Goal: Check status: Check status

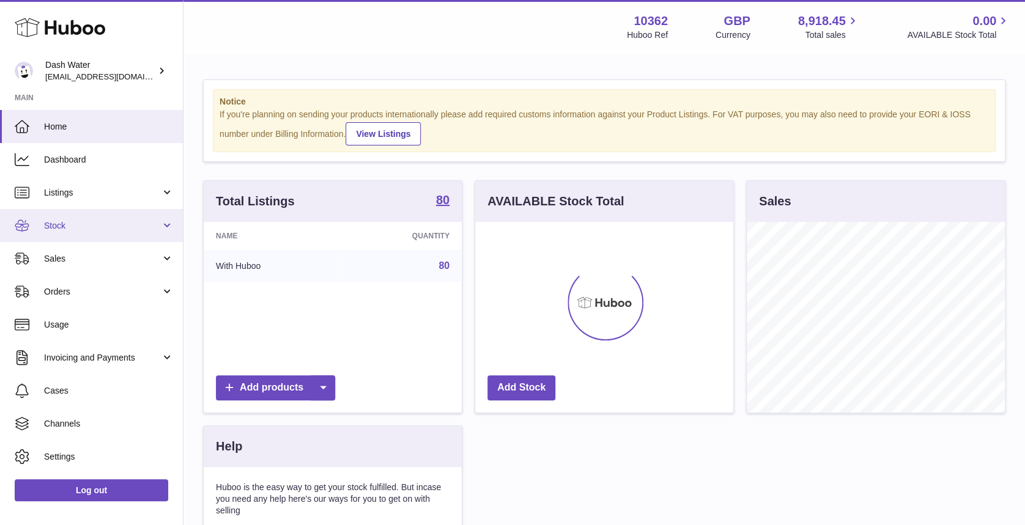
scroll to position [191, 258]
click at [126, 222] on span "Stock" at bounding box center [102, 226] width 117 height 12
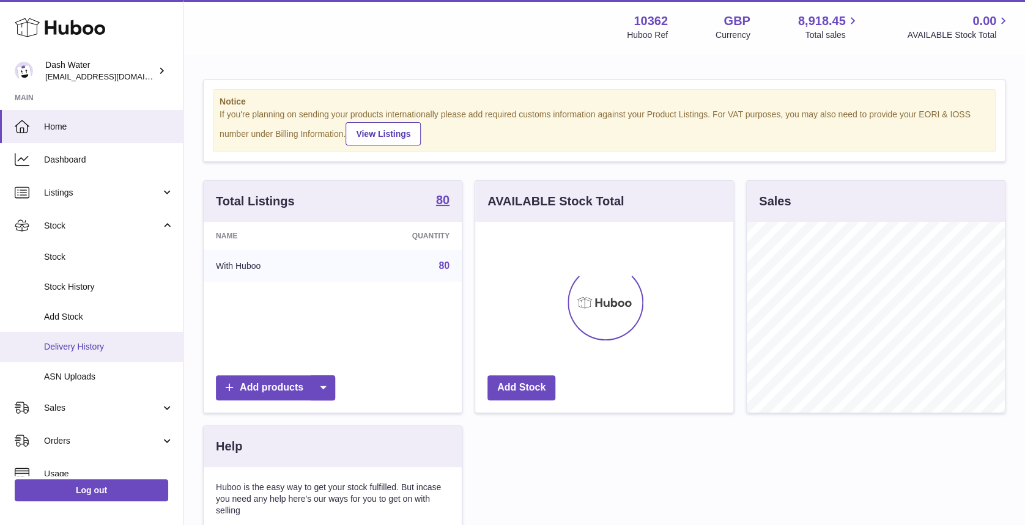
click at [87, 359] on link "Delivery History" at bounding box center [91, 347] width 183 height 30
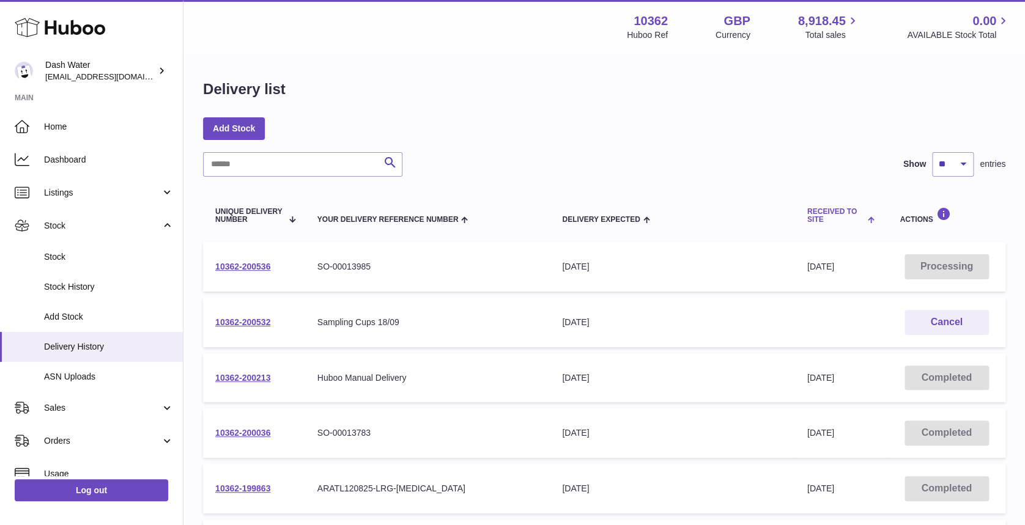
click at [869, 223] on span at bounding box center [870, 219] width 10 height 10
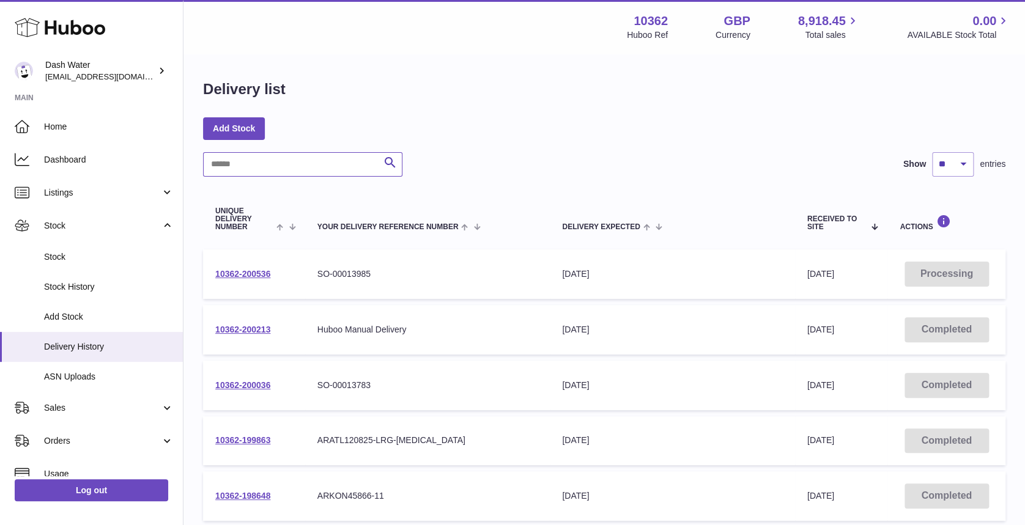
click at [281, 171] on input "text" at bounding box center [302, 164] width 199 height 24
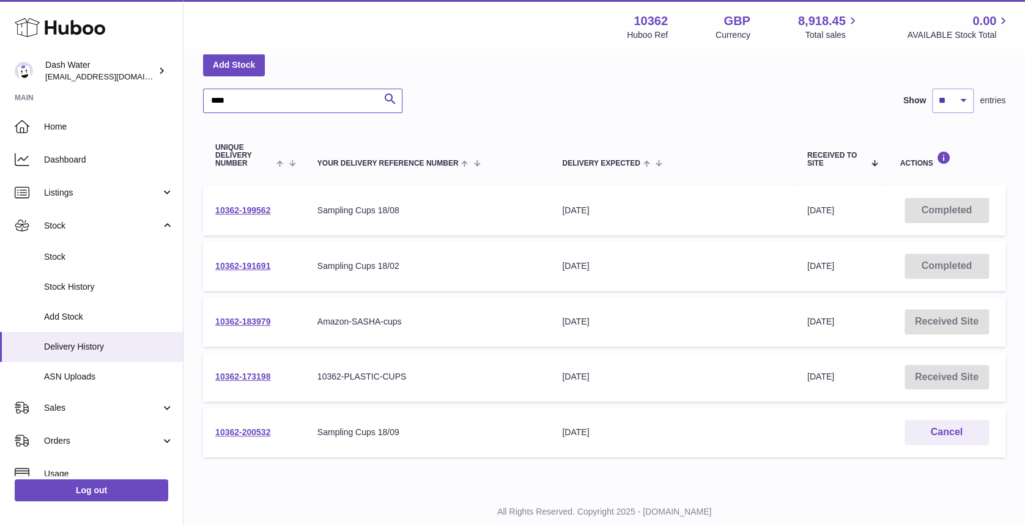
scroll to position [75, 0]
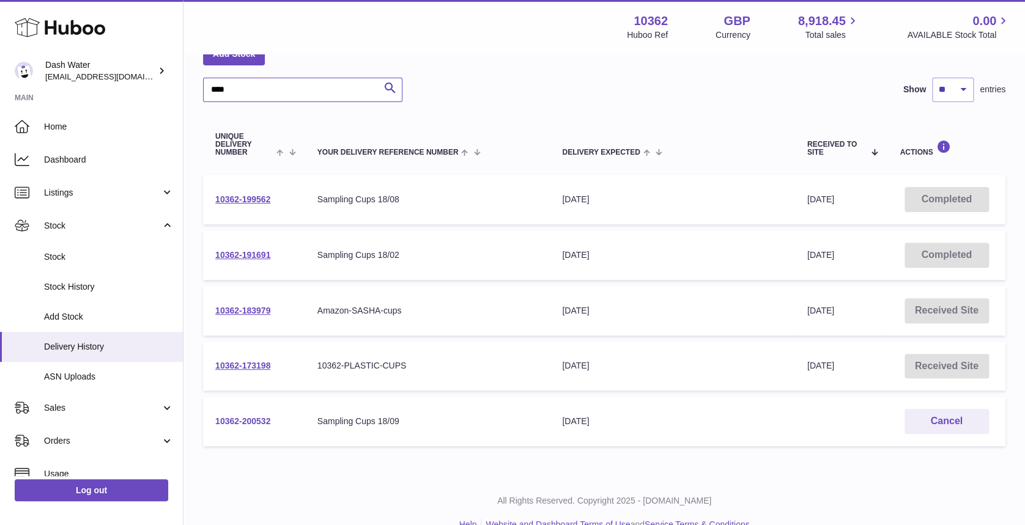
type input "****"
click at [254, 418] on link "10362-200532" at bounding box center [242, 421] width 55 height 10
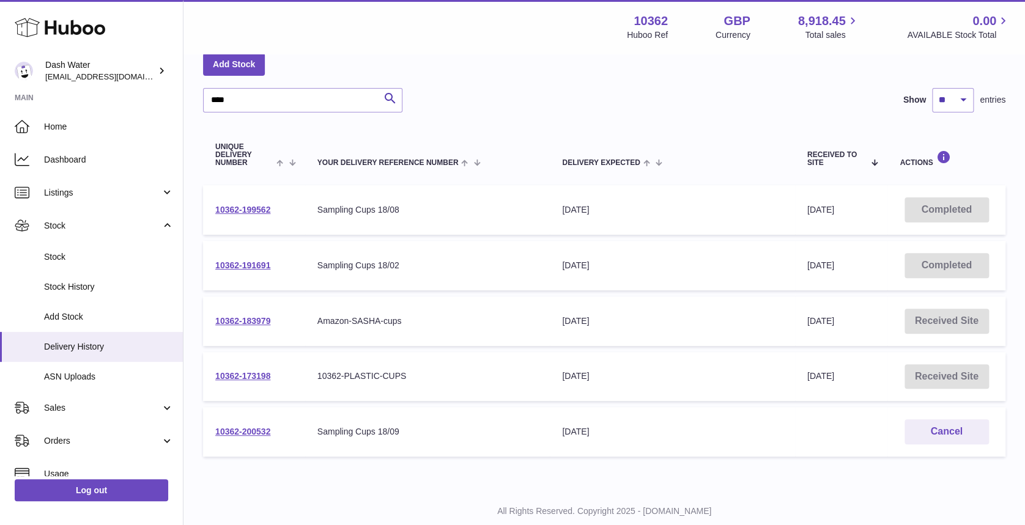
scroll to position [64, 0]
drag, startPoint x: 281, startPoint y: 426, endPoint x: 211, endPoint y: 432, distance: 70.6
click at [211, 432] on td "10362-200532" at bounding box center [254, 433] width 102 height 50
copy link "10362-200532"
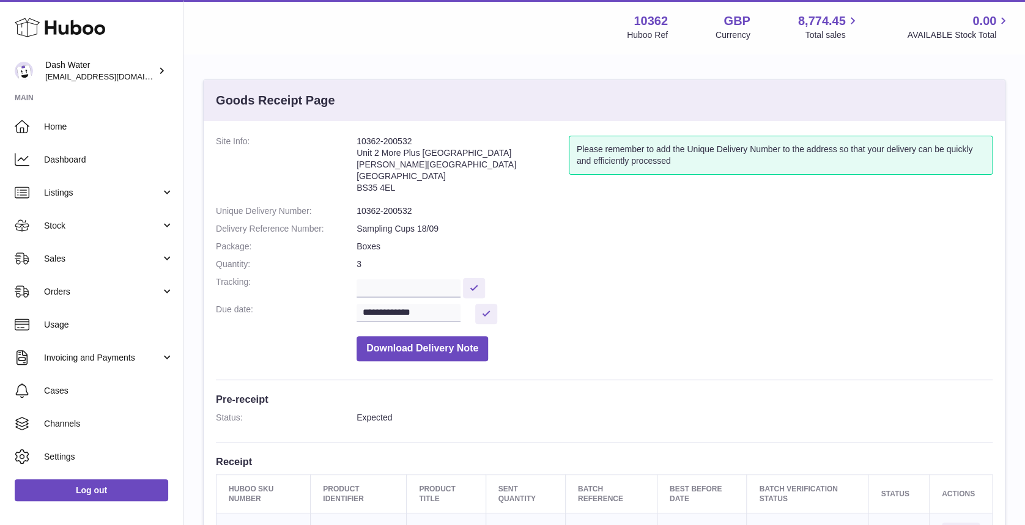
click at [377, 210] on dd "10362-200532" at bounding box center [674, 211] width 636 height 12
copy dl "10362-200532"
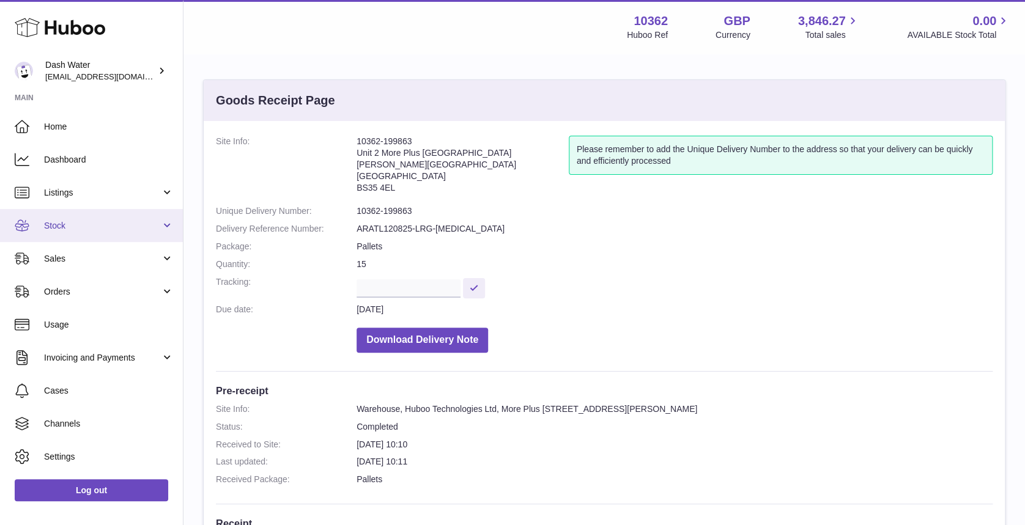
click at [43, 230] on link "Stock" at bounding box center [91, 225] width 183 height 33
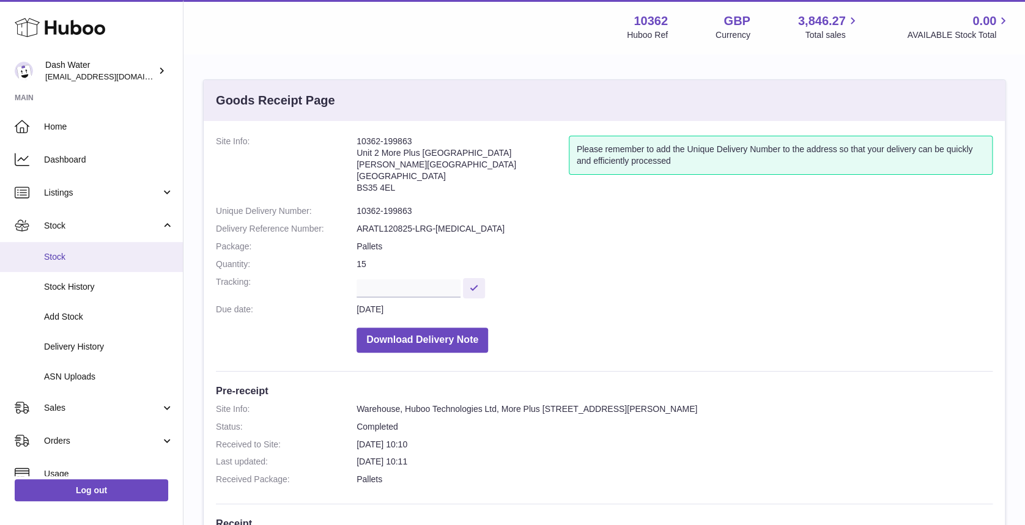
click at [84, 262] on span "Stock" at bounding box center [109, 257] width 130 height 12
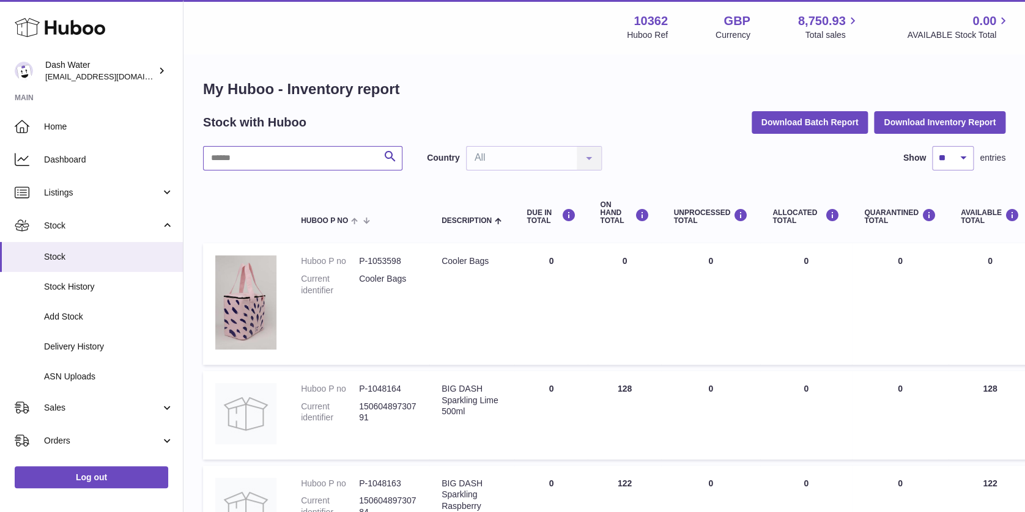
click at [301, 155] on input "text" at bounding box center [302, 158] width 199 height 24
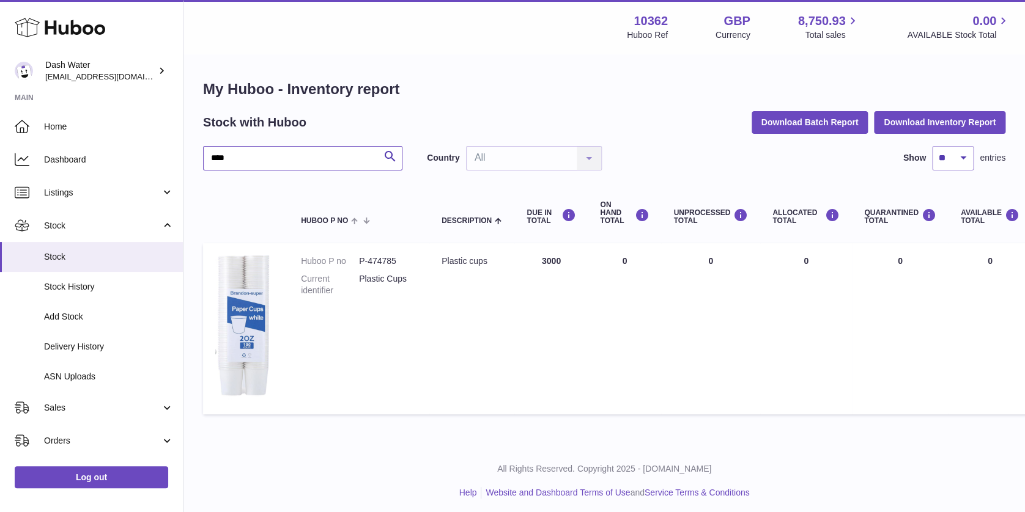
type input "****"
